Goal: Task Accomplishment & Management: Manage account settings

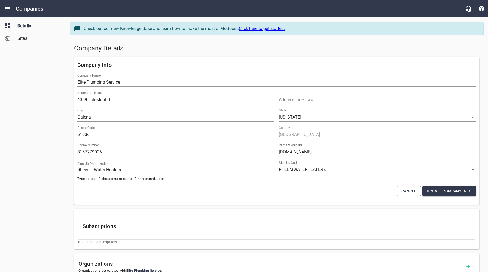
select select "[US_STATE]"
select select "66"
click at [9, 10] on icon "Open drawer" at bounding box center [8, 8] width 7 height 7
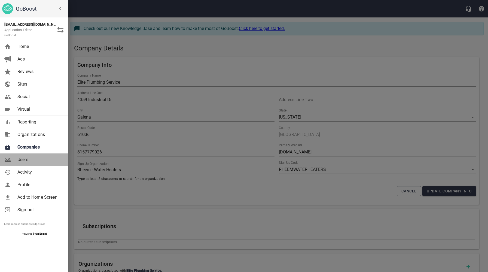
click at [25, 158] on span "Users" at bounding box center [39, 159] width 44 height 7
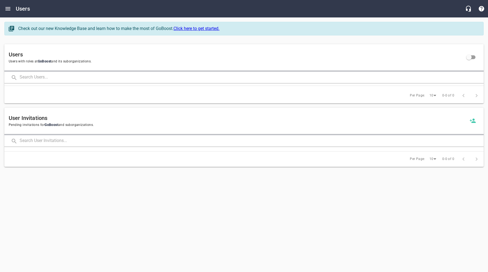
click at [67, 79] on input "text" at bounding box center [252, 78] width 464 height 12
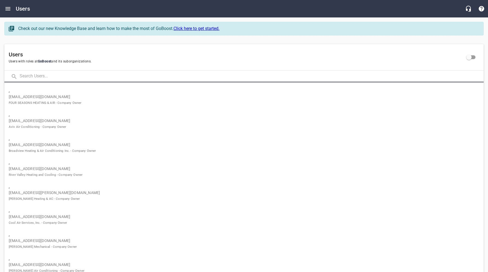
paste input "[EMAIL_ADDRESS][DOMAIN_NAME]"
type input "[EMAIL_ADDRESS][DOMAIN_NAME]"
click button at bounding box center [0, 0] width 0 height 0
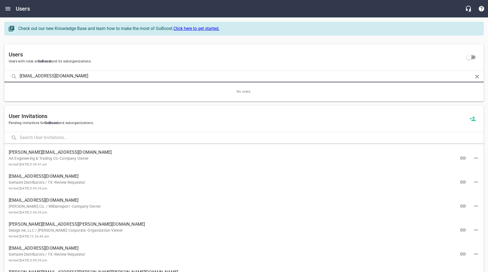
click button at bounding box center [0, 0] width 0 height 0
click at [6, 8] on icon "Open drawer" at bounding box center [7, 8] width 5 height 3
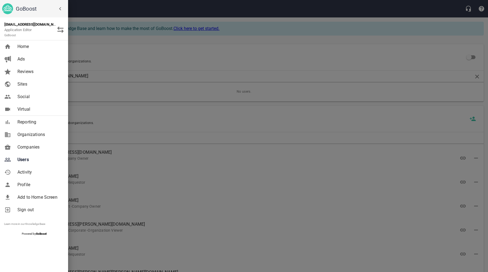
click at [27, 143] on link "Companies" at bounding box center [34, 147] width 68 height 13
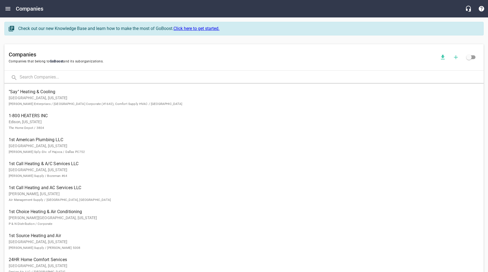
click at [53, 77] on input "text" at bounding box center [252, 78] width 464 height 12
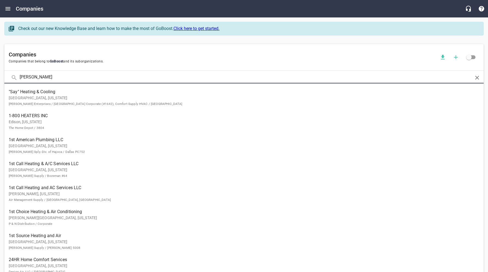
type input "[PERSON_NAME]"
click button at bounding box center [0, 0] width 0 height 0
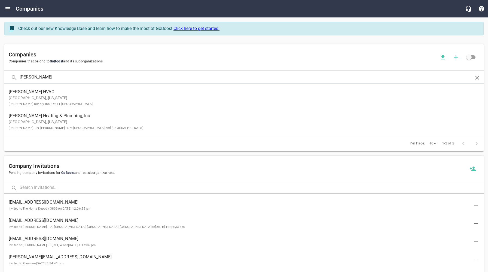
click at [44, 97] on p "[GEOGRAPHIC_DATA], [US_STATE][PERSON_NAME] Supply, Inc / #511 [GEOGRAPHIC_DATA]" at bounding box center [240, 100] width 462 height 11
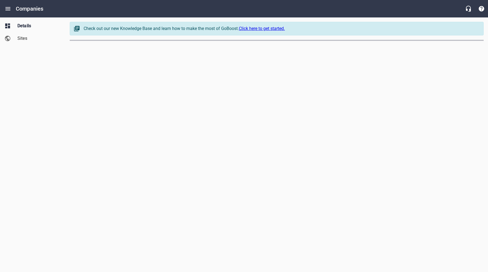
select select "[US_STATE]"
select select "63"
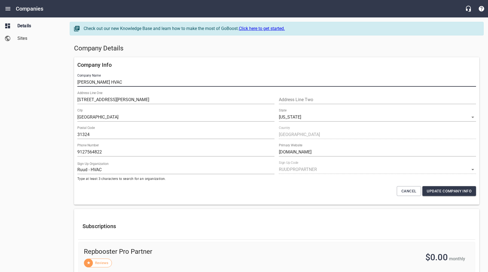
drag, startPoint x: 120, startPoint y: 83, endPoint x: 73, endPoint y: 83, distance: 47.1
click at [74, 83] on div "Company Info Company Name [PERSON_NAME] HVAC Address Line [GEOGRAPHIC_DATA][STR…" at bounding box center [277, 131] width 410 height 152
